Goal: Navigation & Orientation: Find specific page/section

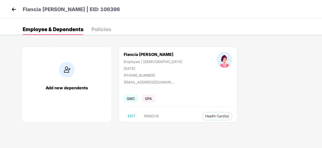
click at [14, 11] on img at bounding box center [14, 10] width 8 height 8
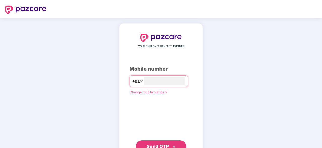
type input "**********"
click at [182, 141] on button "Send OTP" at bounding box center [161, 146] width 50 height 12
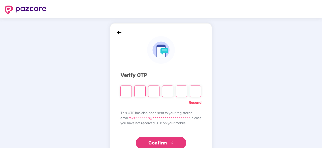
type input "*"
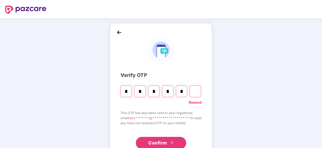
type input "*"
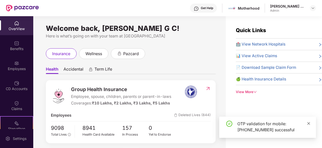
click at [307, 122] on icon "close" at bounding box center [309, 123] width 4 height 4
